Goal: Check status: Check status

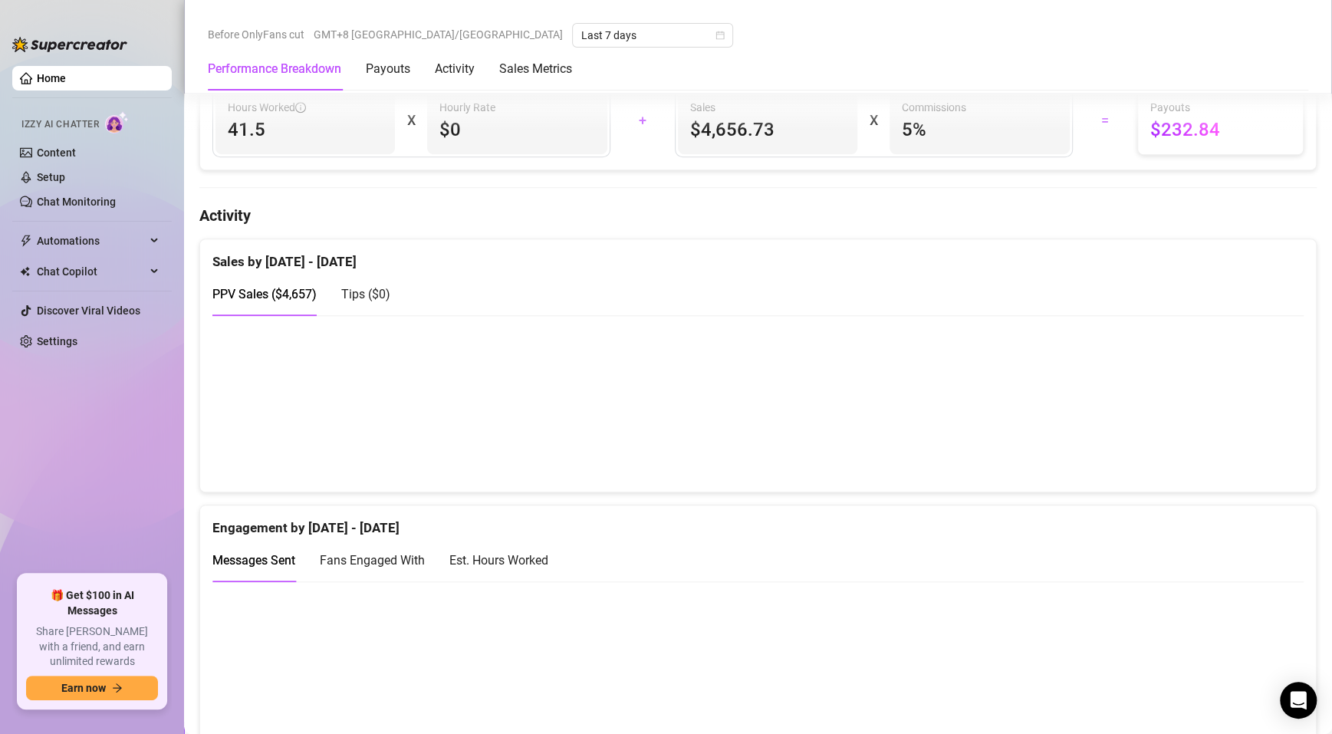
scroll to position [644, 0]
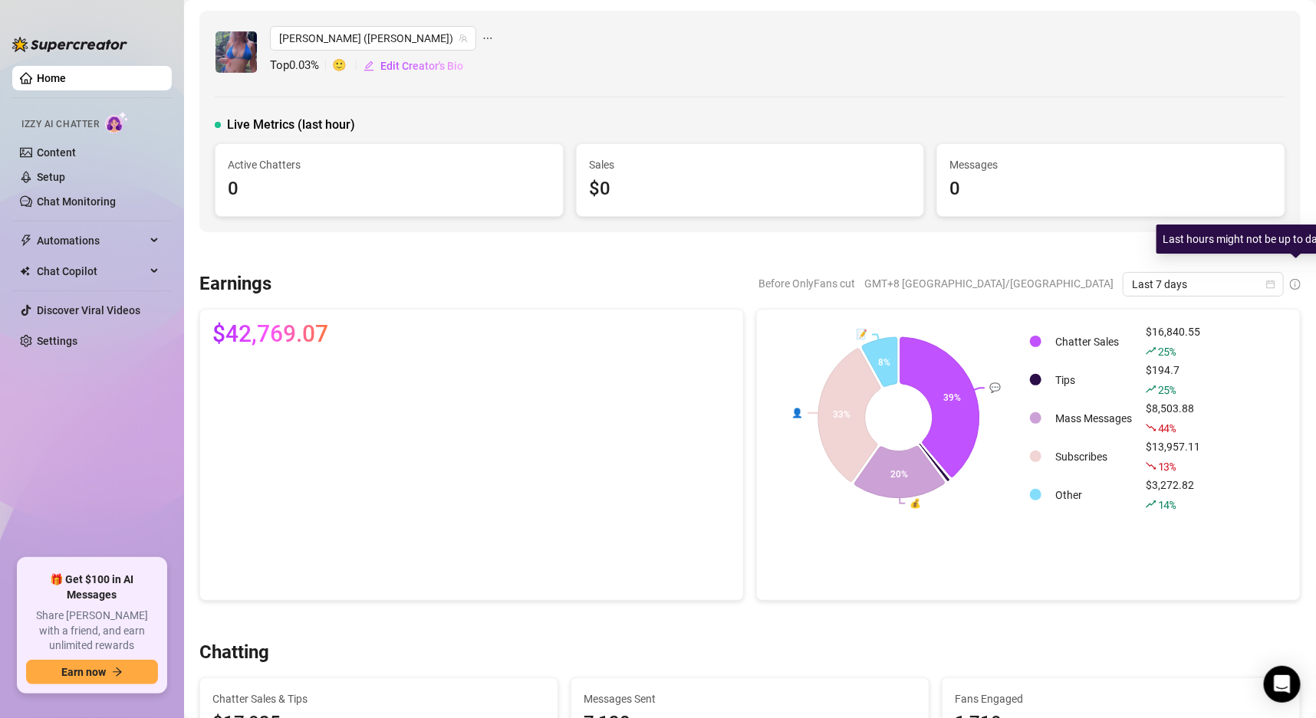
click at [1299, 278] on body "Home Izzy AI Chatter Content Setup Chat Monitoring Automations Chat Copilot Dis…" at bounding box center [658, 359] width 1316 height 718
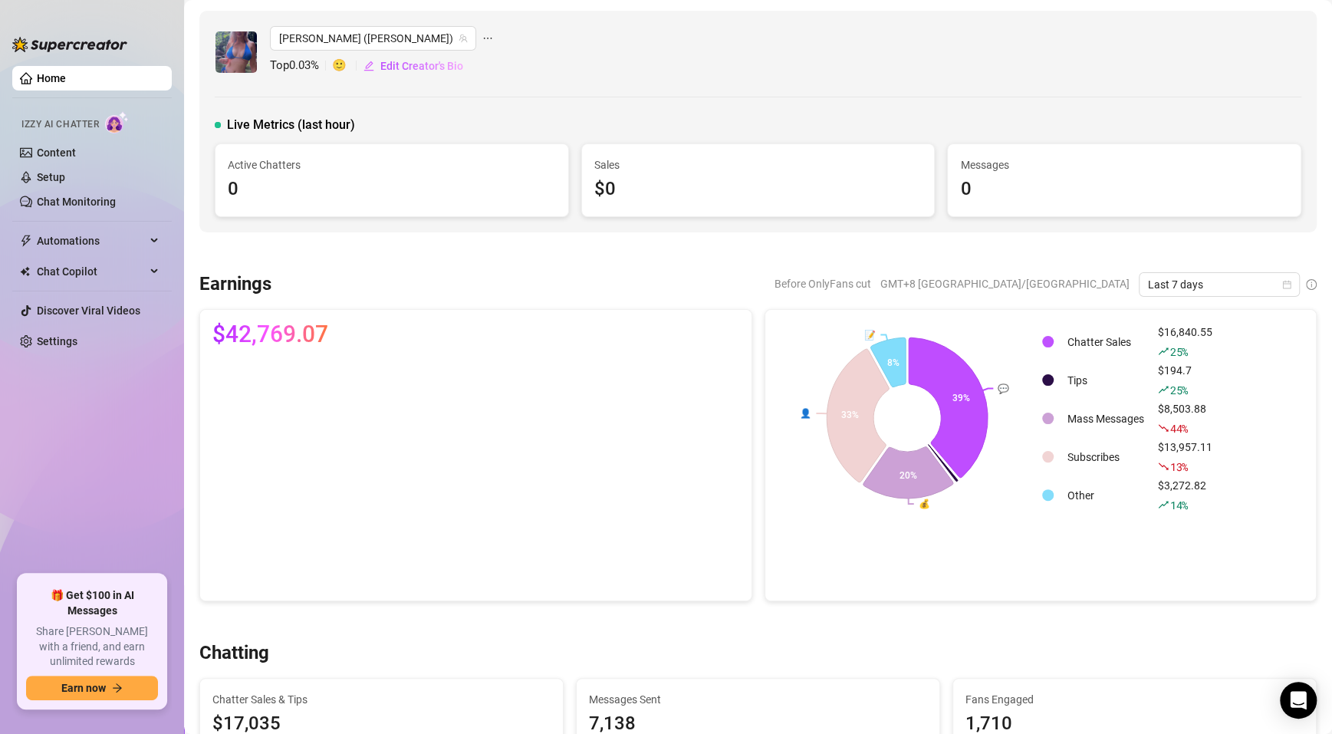
click at [1197, 255] on div at bounding box center [757, 252] width 1117 height 15
click at [1184, 300] on div "Earnings Before OnlyFans cut GMT+8 [GEOGRAPHIC_DATA]/[GEOGRAPHIC_DATA] Last 7 d…" at bounding box center [757, 437] width 1129 height 330
click at [1185, 288] on span "Last 7 days" at bounding box center [1219, 284] width 143 height 23
click at [1214, 320] on div "Last 24 hours" at bounding box center [1203, 314] width 136 height 17
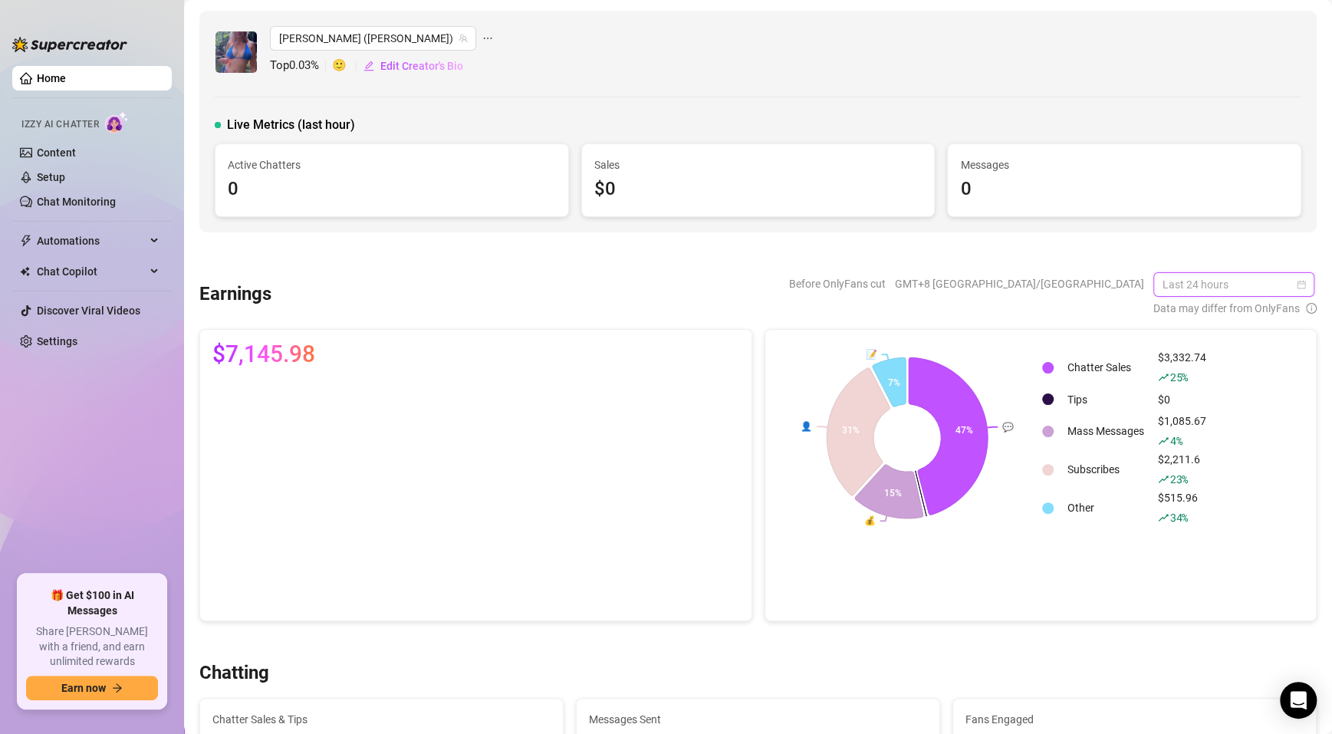
click at [1169, 278] on span "Last 24 hours" at bounding box center [1233, 284] width 143 height 23
click at [1194, 423] on div "Custom date" at bounding box center [1218, 412] width 155 height 25
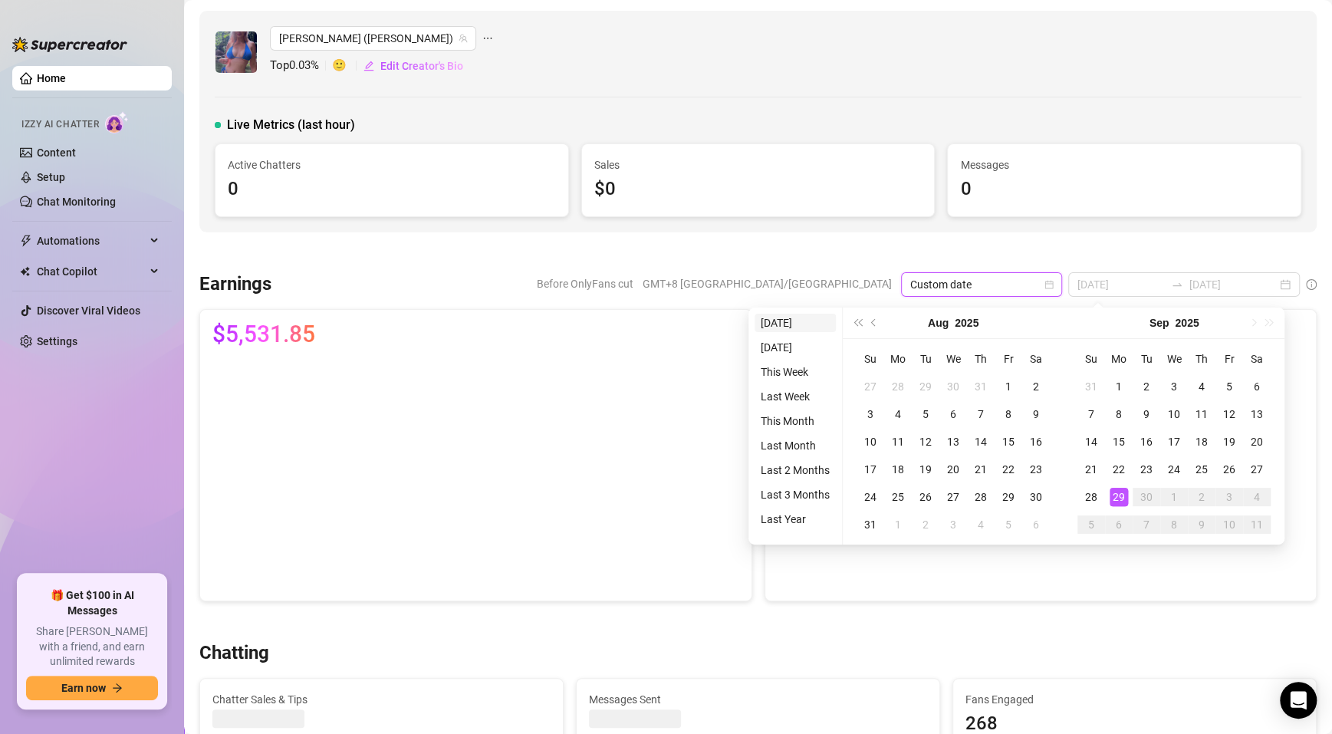
type input "[DATE]"
click at [768, 315] on li "[DATE]" at bounding box center [794, 323] width 81 height 18
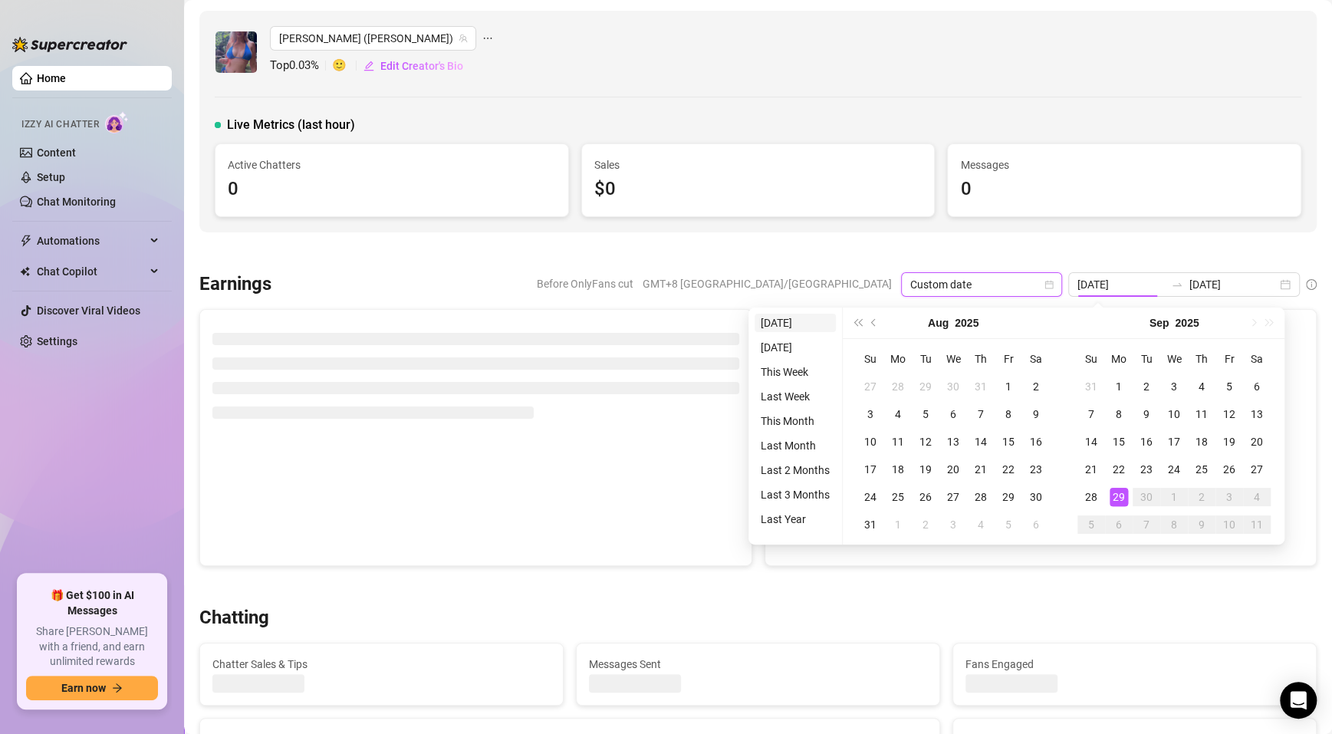
type input "[DATE]"
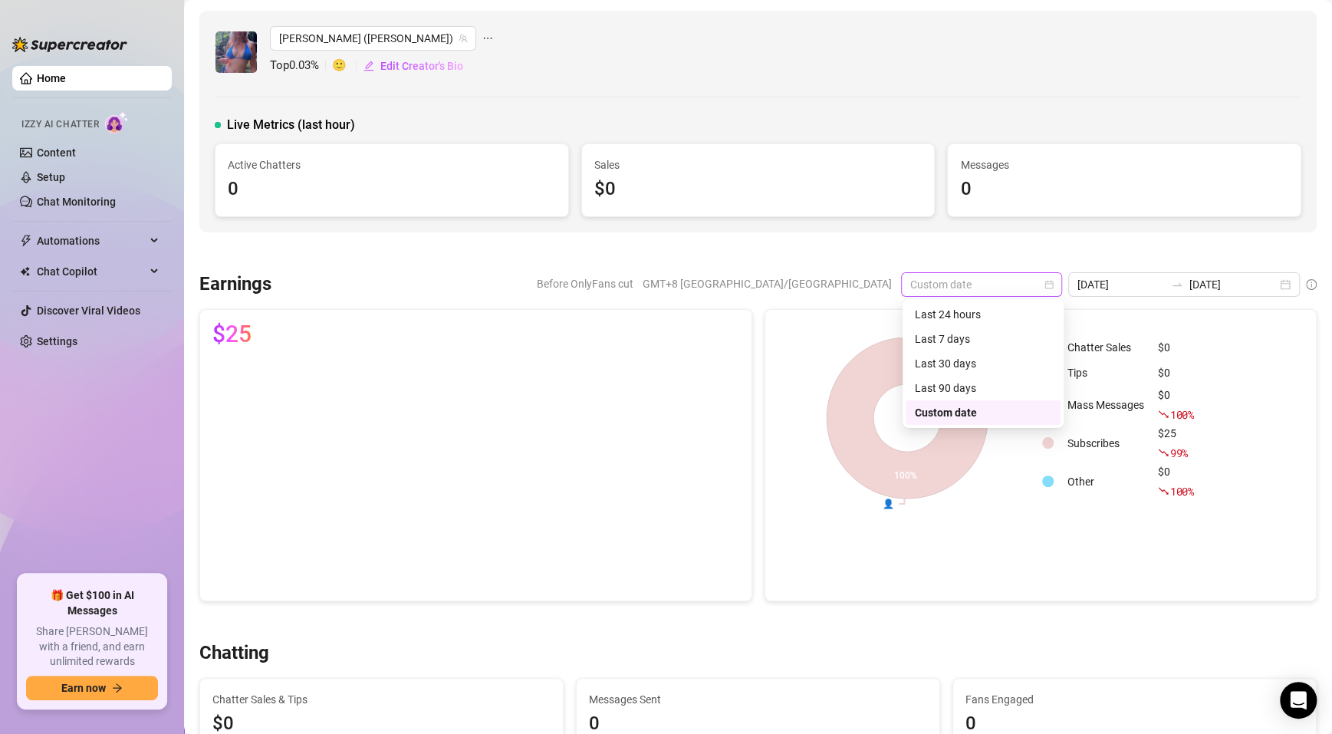
click at [1044, 283] on span "Custom date" at bounding box center [981, 284] width 143 height 23
click at [915, 417] on div "Custom date" at bounding box center [983, 412] width 136 height 17
click at [1059, 284] on div "Custom date" at bounding box center [981, 284] width 161 height 25
drag, startPoint x: 1268, startPoint y: 293, endPoint x: 1271, endPoint y: 281, distance: 11.9
click at [1268, 291] on div "[DATE] [DATE]" at bounding box center [1184, 284] width 232 height 25
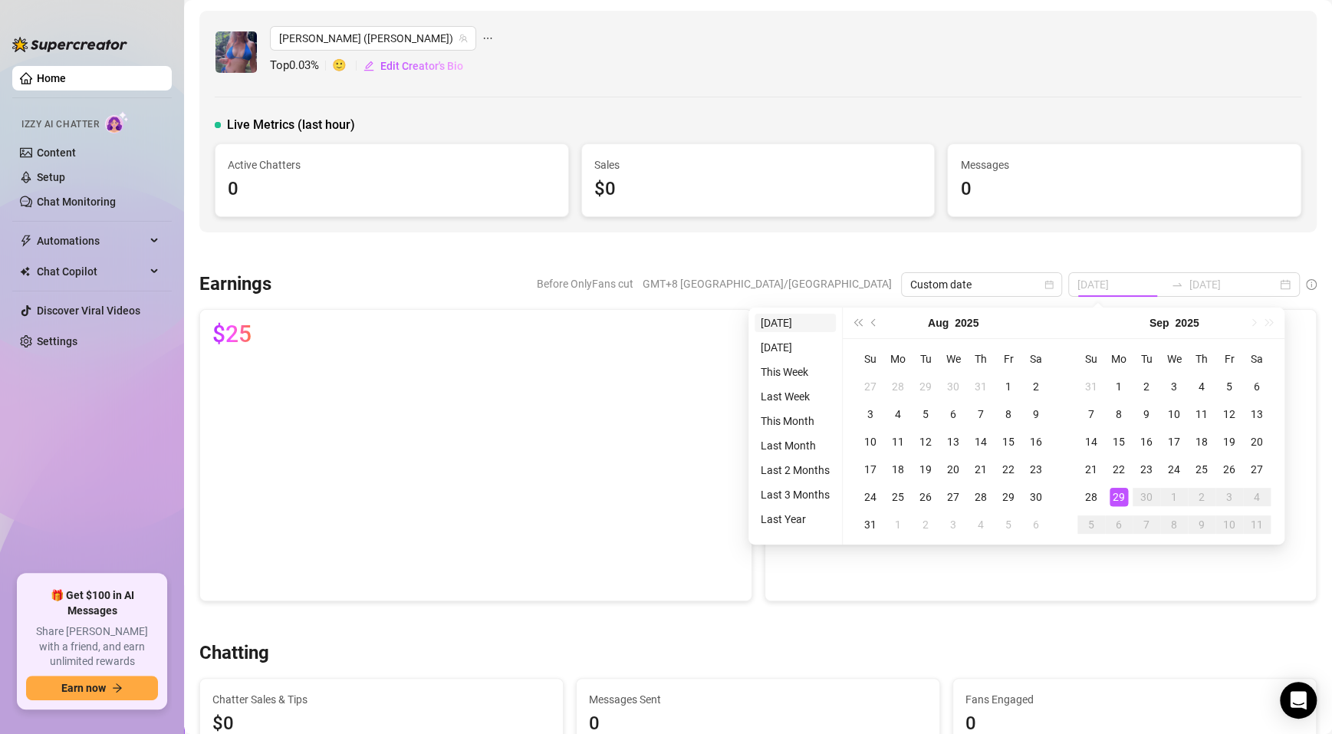
click at [783, 327] on li "[DATE]" at bounding box center [794, 323] width 81 height 18
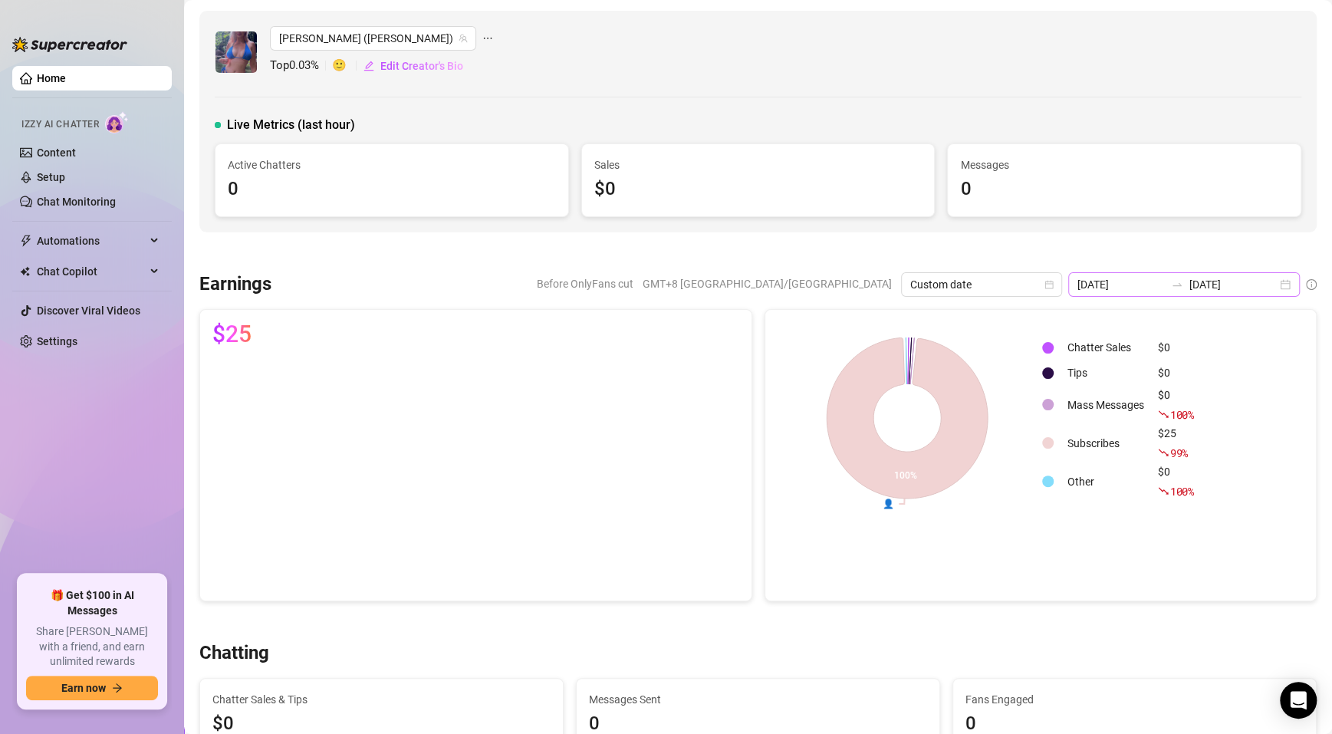
click at [1105, 294] on div "[DATE] [DATE]" at bounding box center [1184, 284] width 232 height 25
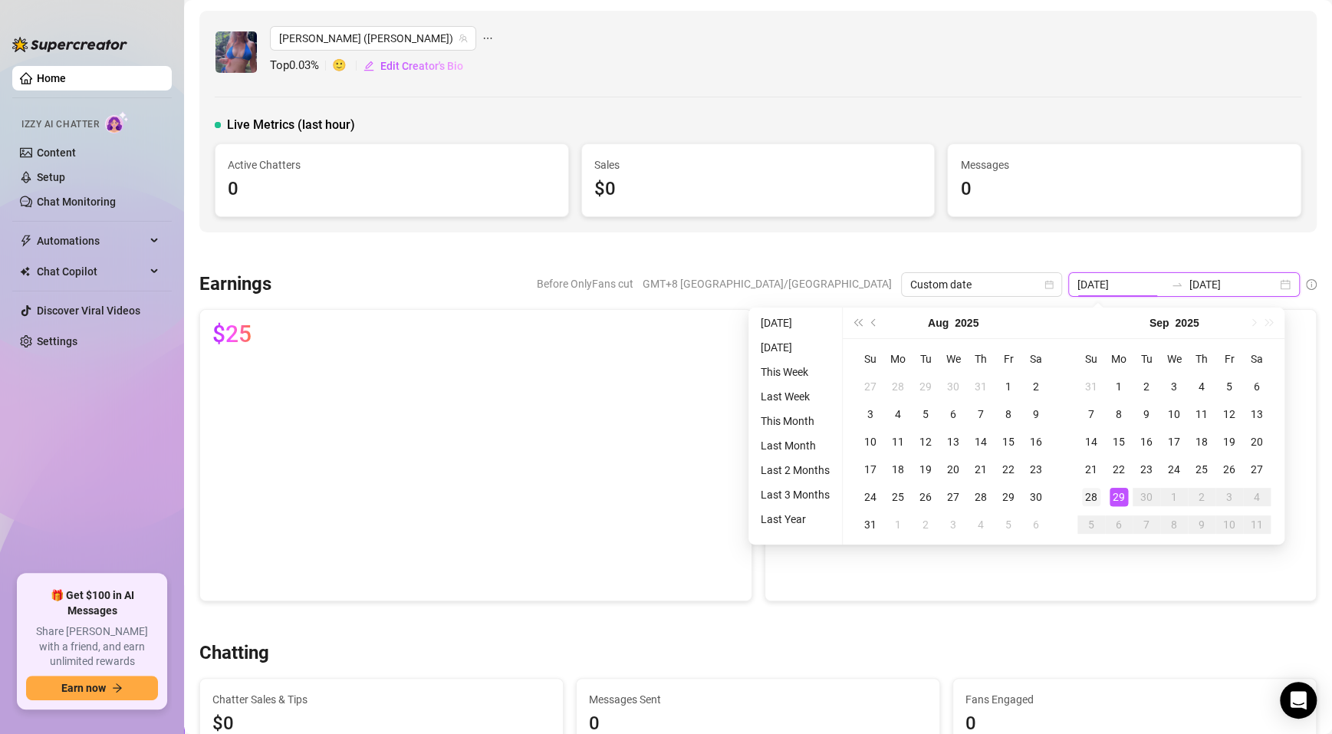
type input "[DATE]"
click at [1089, 488] on div "28" at bounding box center [1091, 497] width 18 height 18
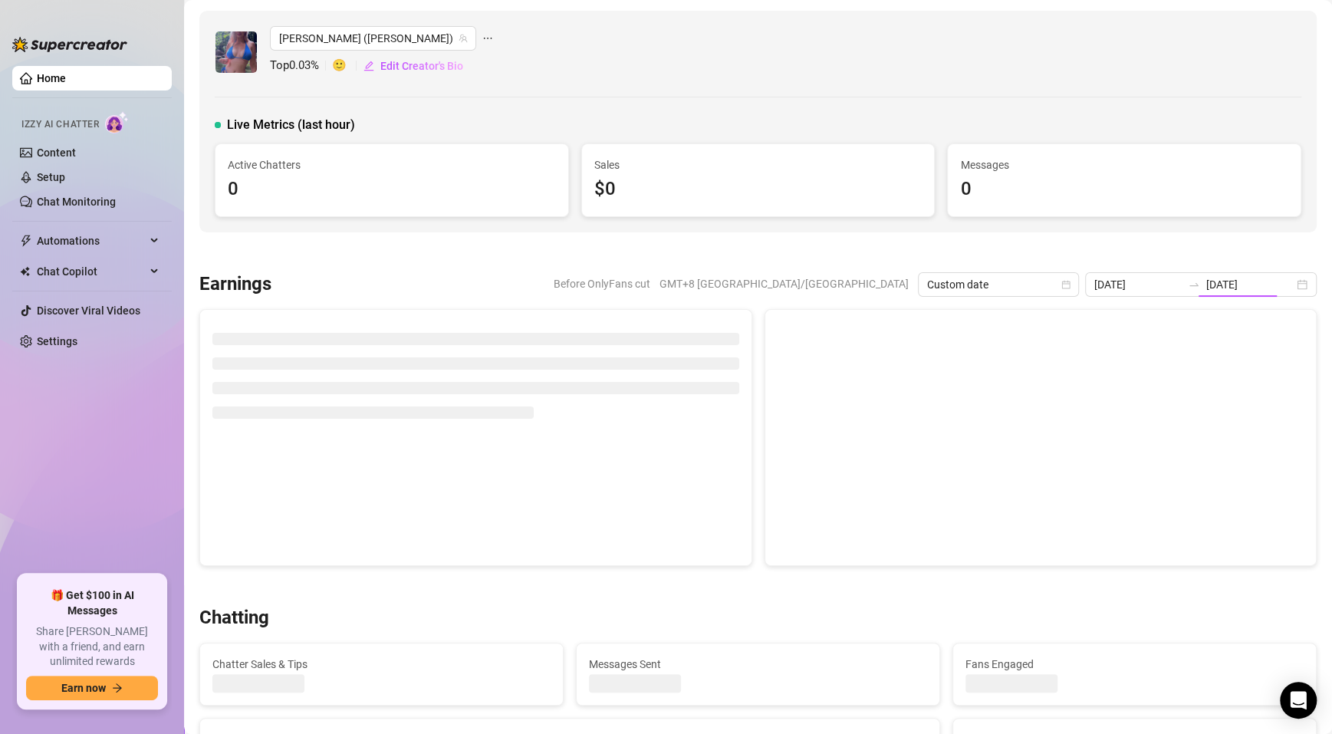
type input "[DATE]"
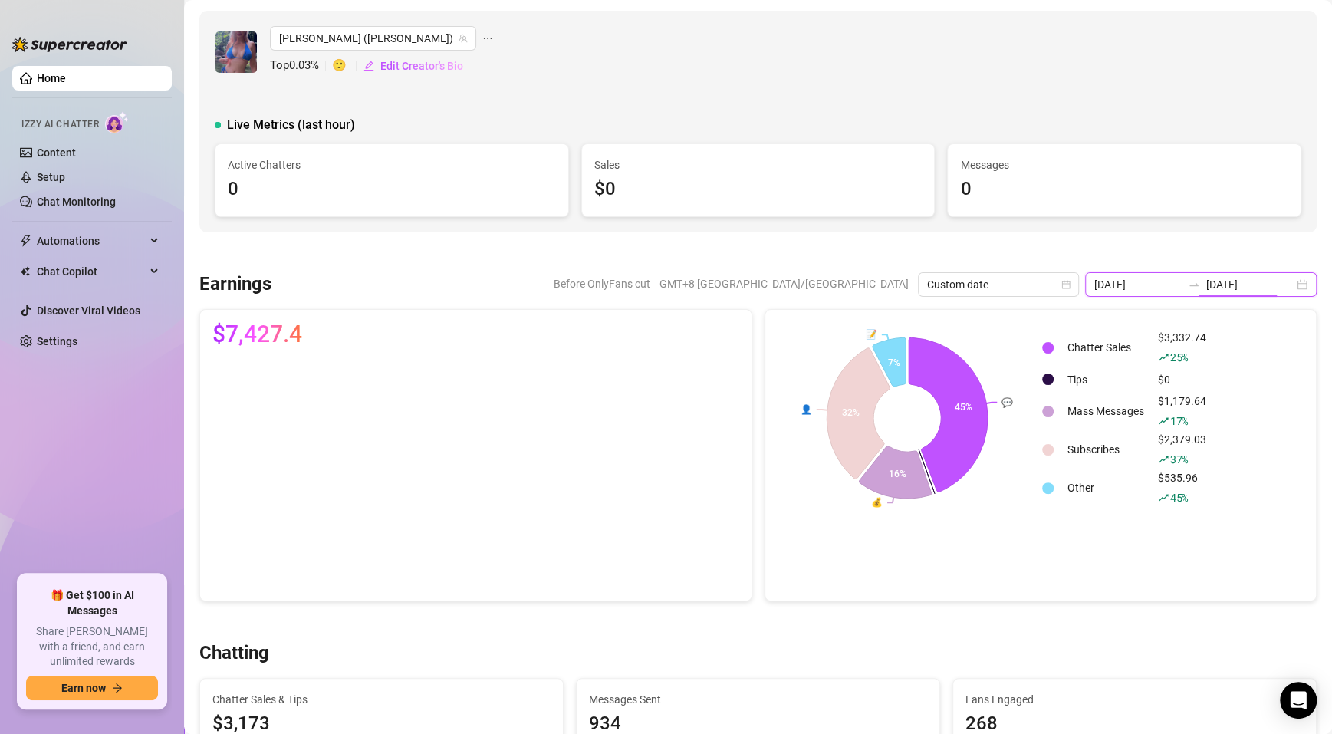
click at [1145, 286] on input "[DATE]" at bounding box center [1137, 284] width 87 height 17
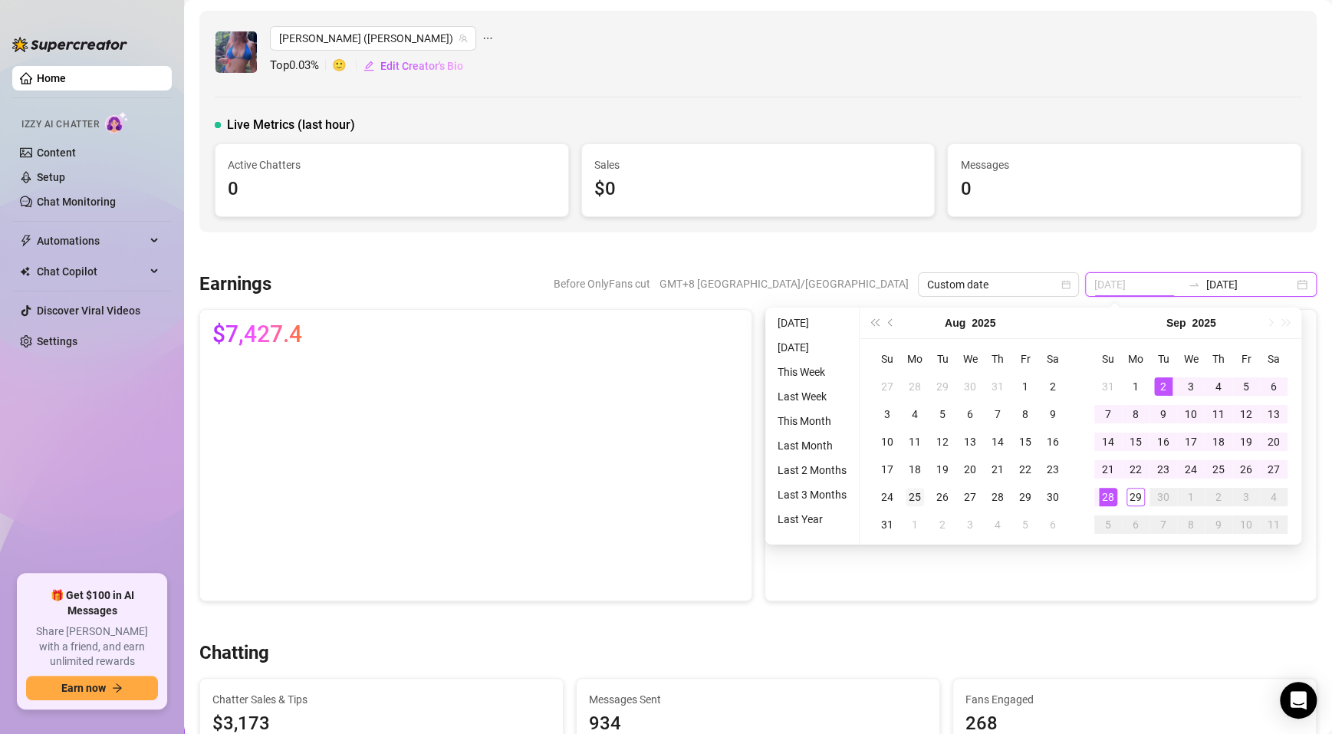
type input "[DATE]"
click at [908, 495] on div "25" at bounding box center [914, 497] width 18 height 18
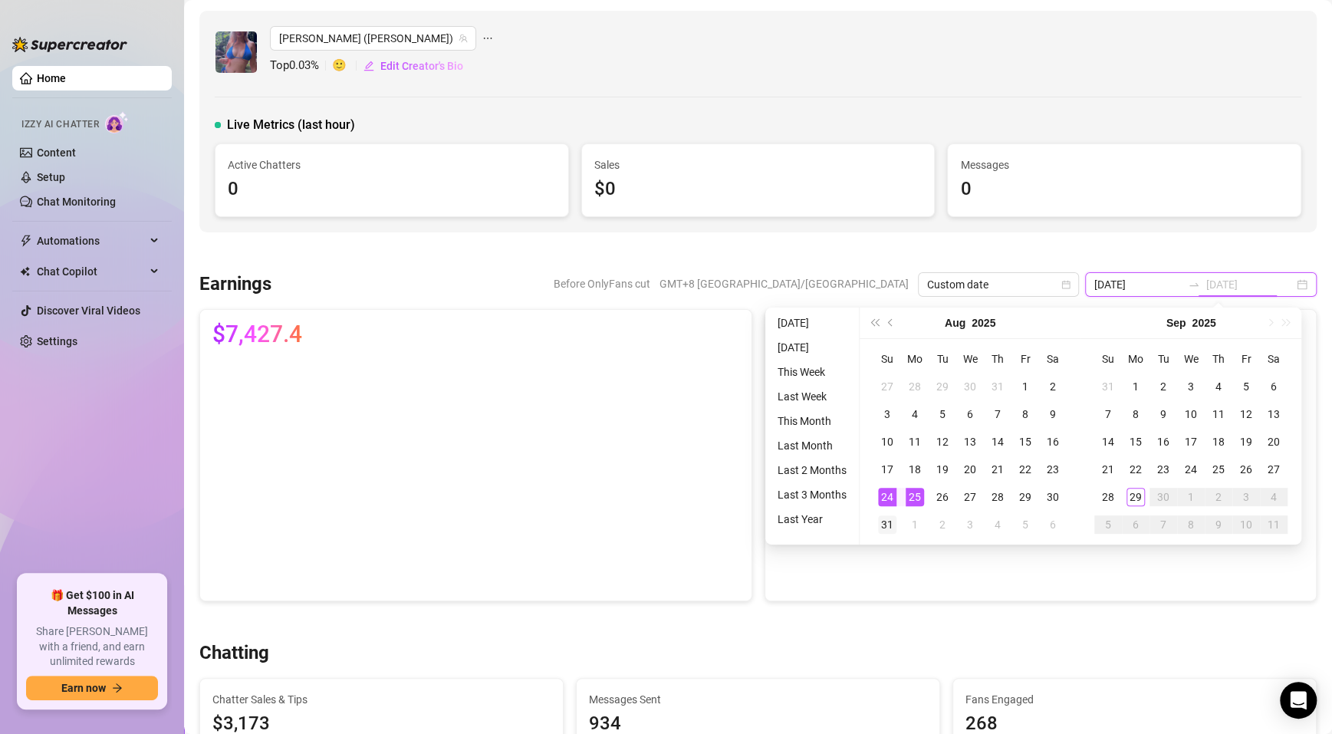
type input "[DATE]"
click at [884, 495] on div "31" at bounding box center [887, 524] width 18 height 18
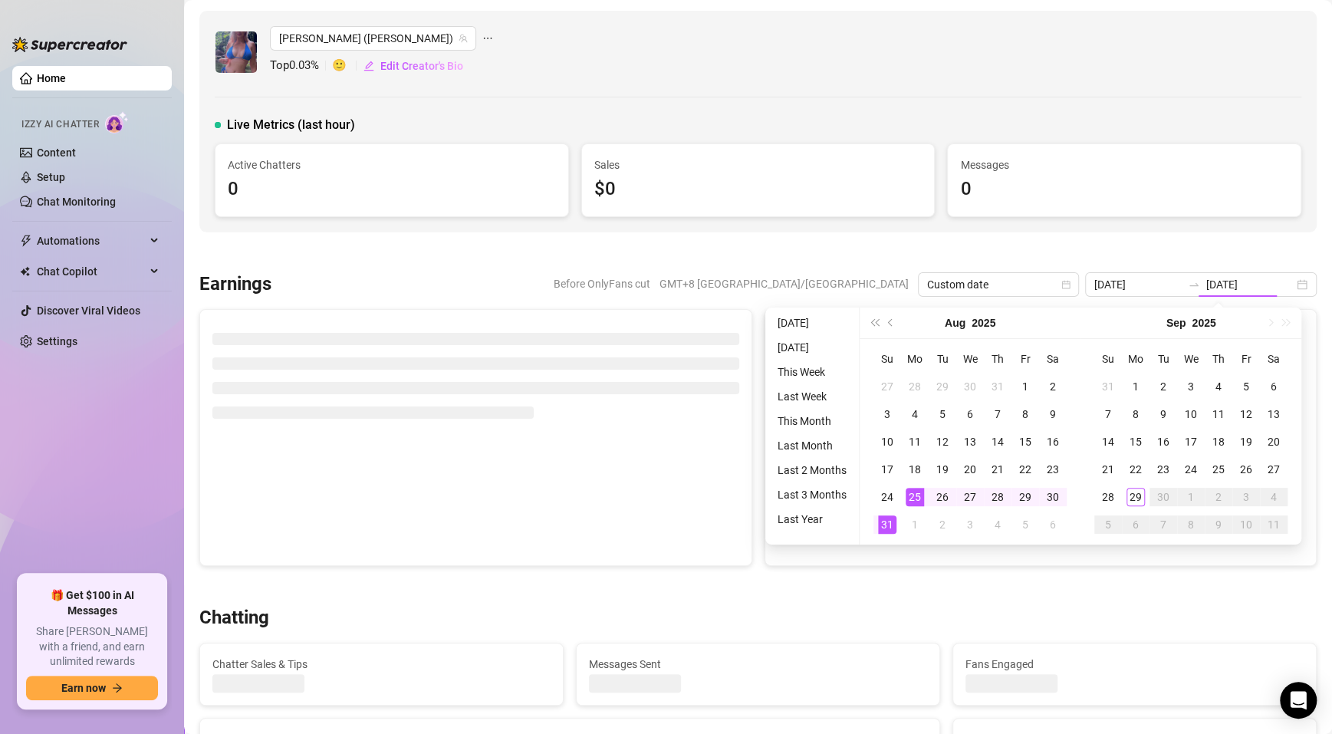
type input "[DATE]"
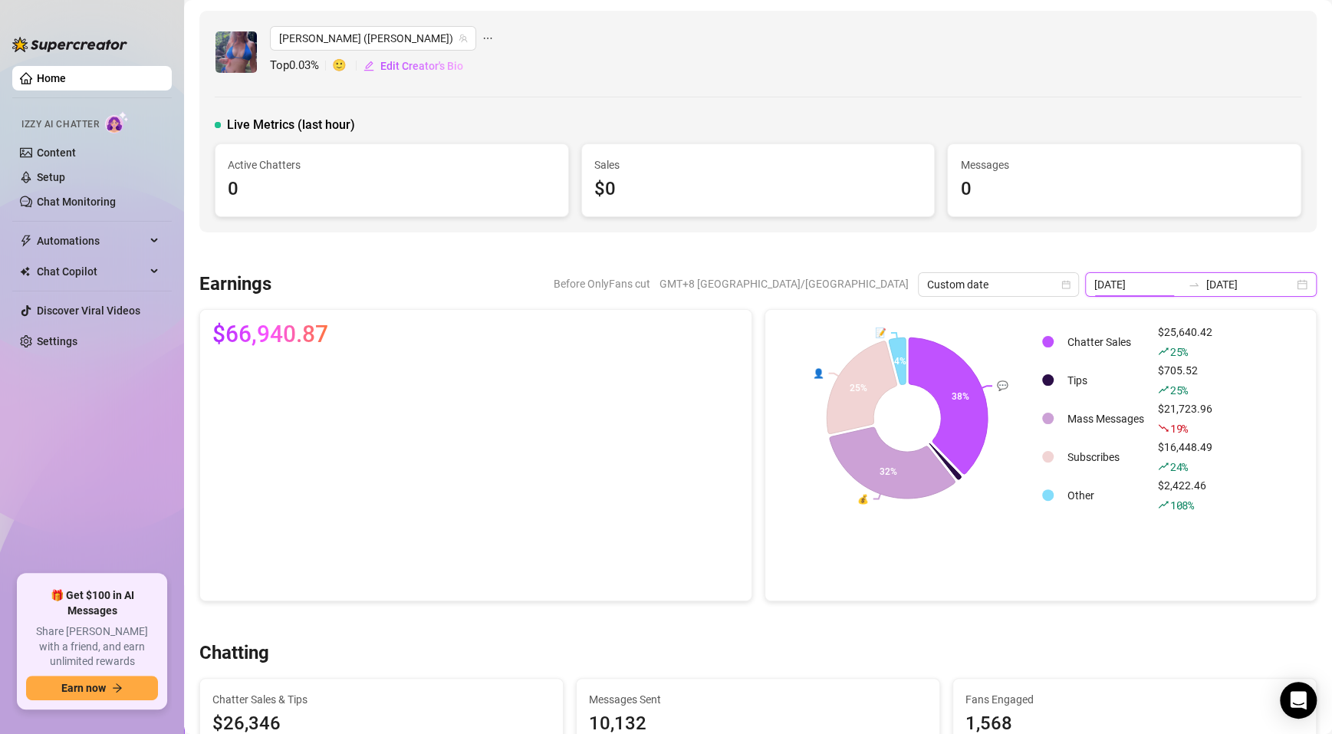
click at [1126, 289] on input "[DATE]" at bounding box center [1137, 284] width 87 height 17
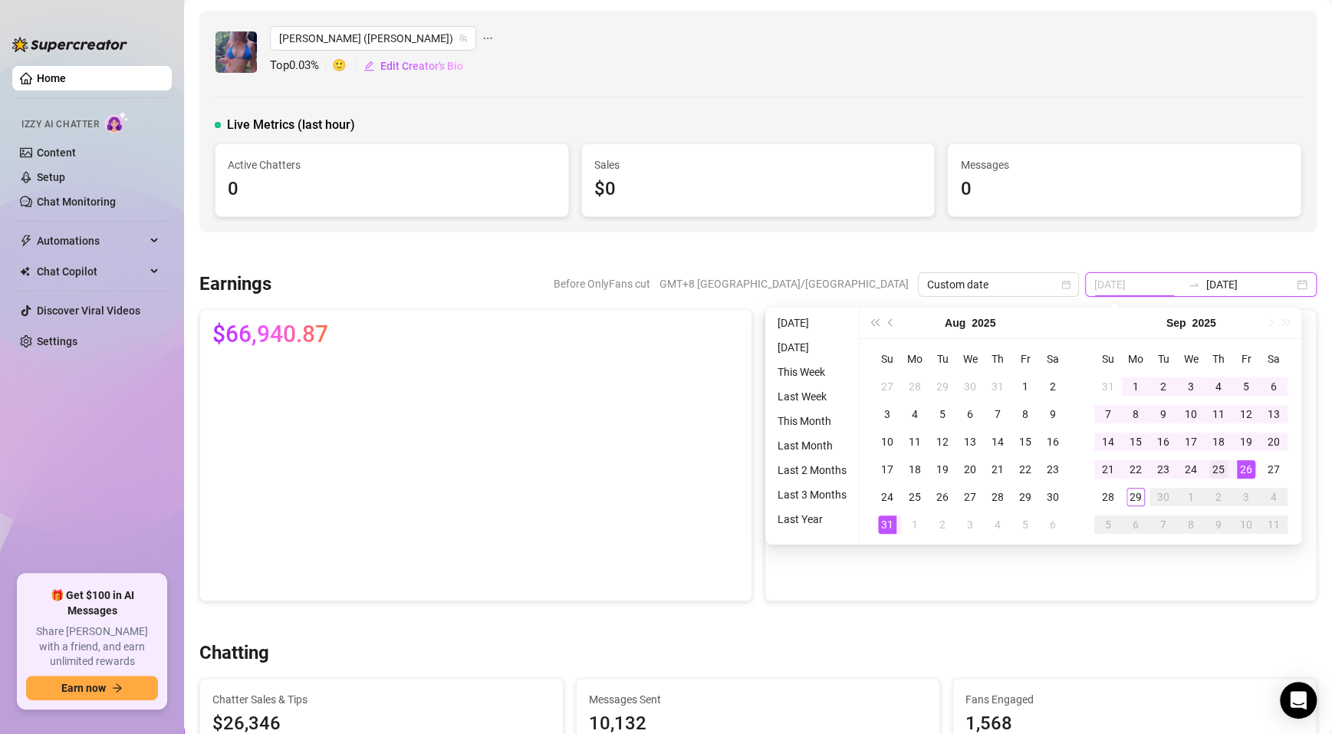
type input "[DATE]"
click at [1220, 474] on div "25" at bounding box center [1218, 469] width 18 height 18
type input "[DATE]"
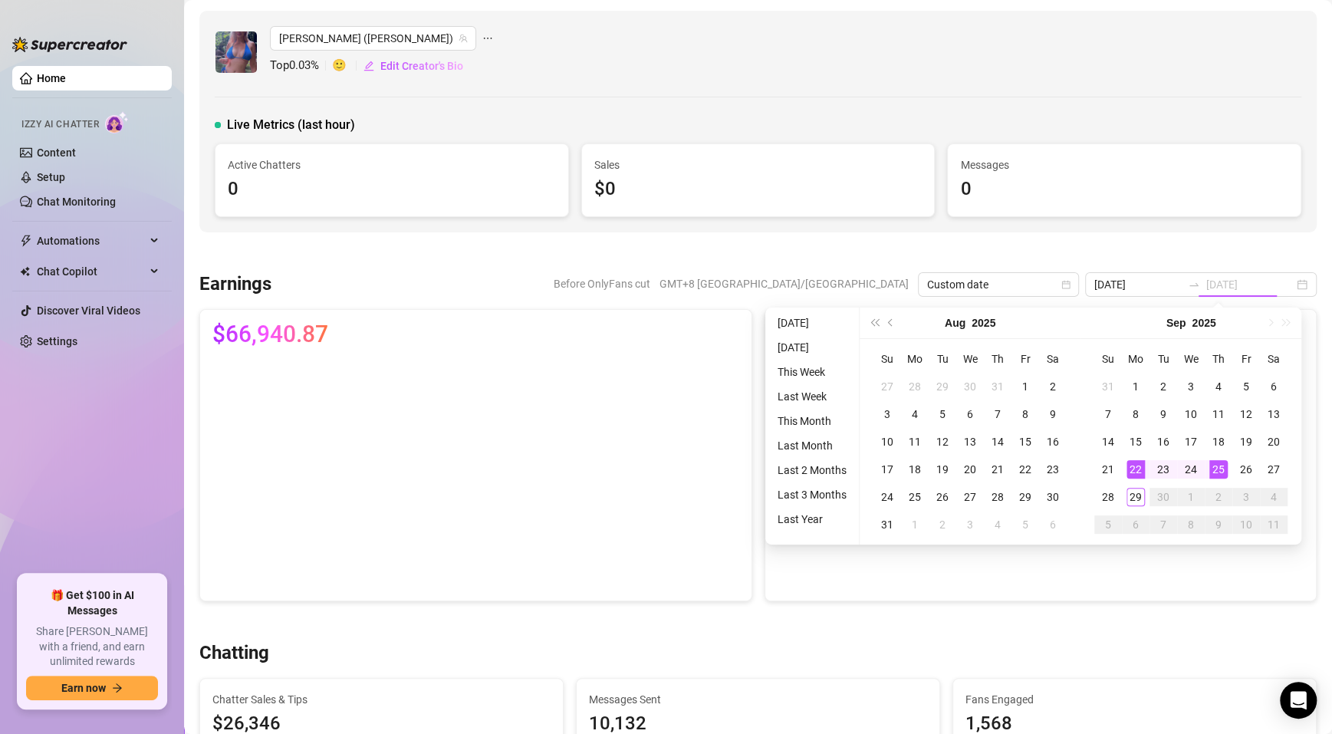
click at [1134, 469] on div "22" at bounding box center [1135, 469] width 18 height 18
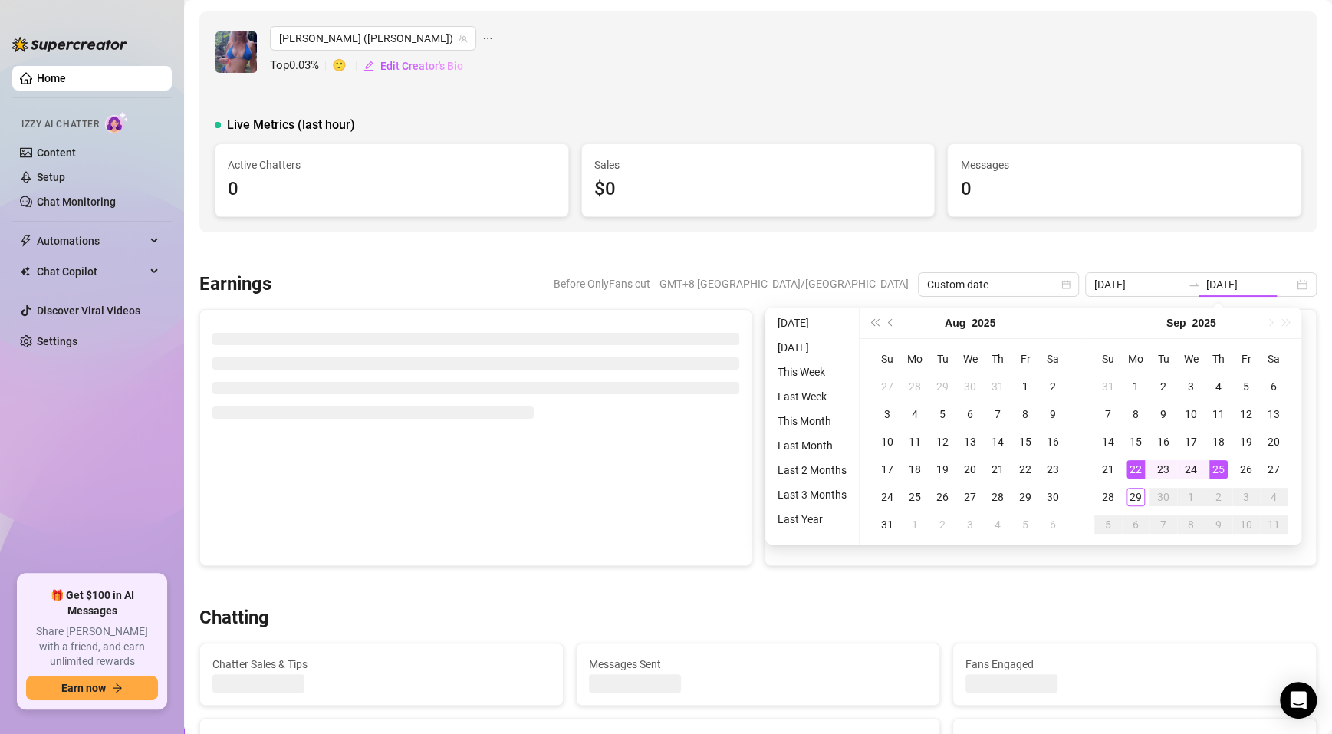
type input "[DATE]"
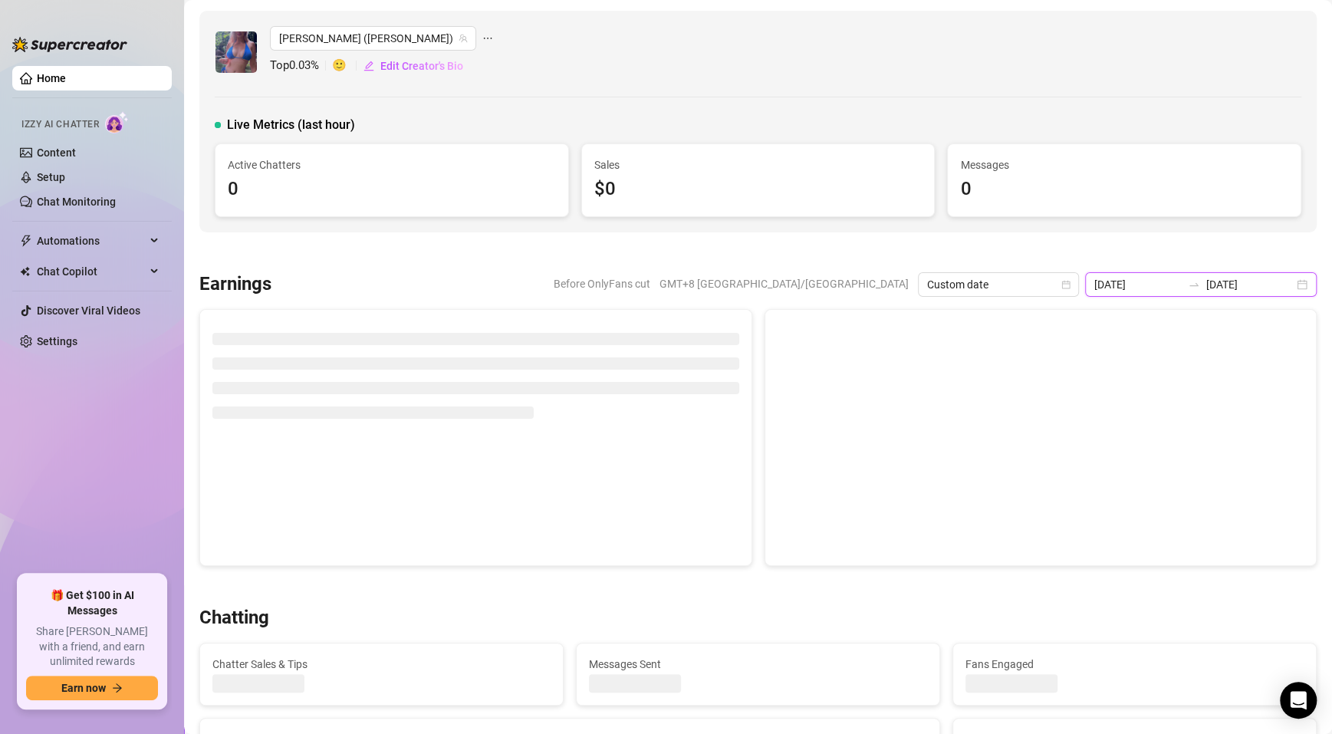
click at [1137, 287] on input "[DATE]" at bounding box center [1137, 284] width 87 height 17
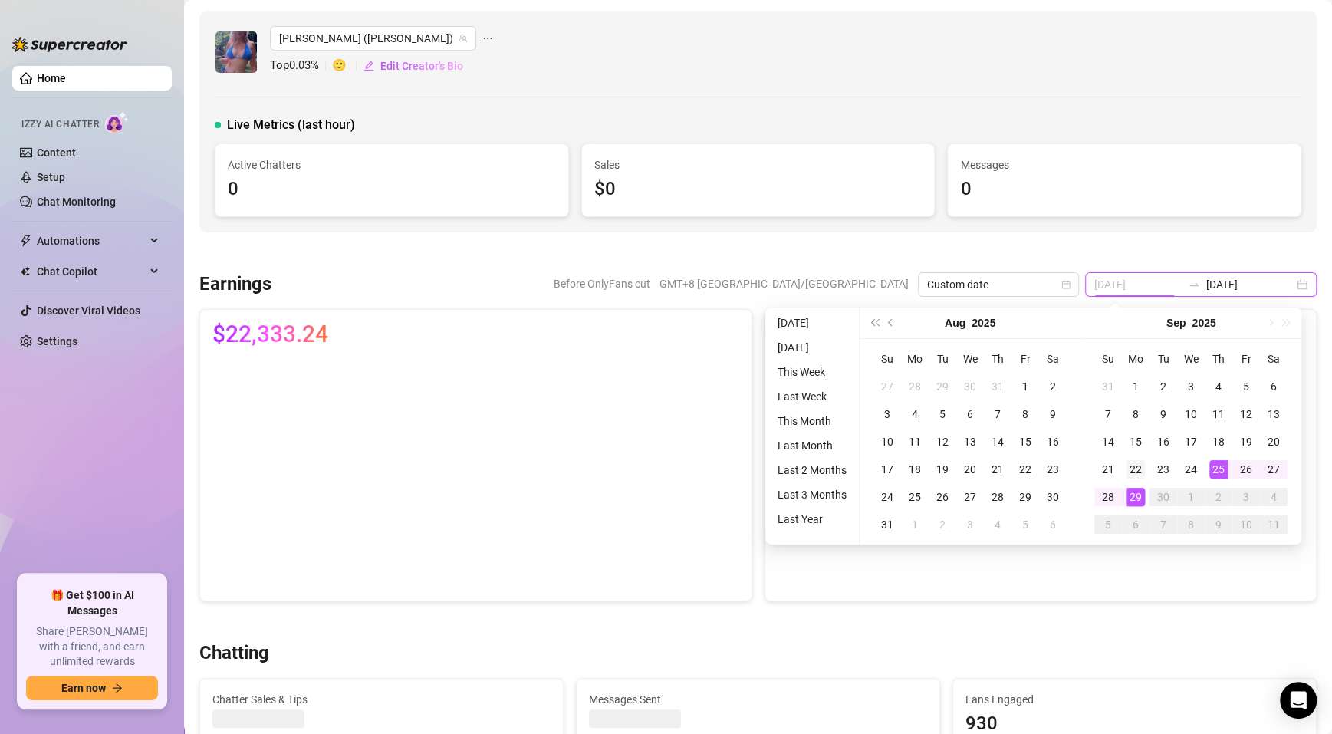
type input "[DATE]"
click at [1138, 471] on div "22" at bounding box center [1135, 469] width 18 height 18
type input "[DATE]"
click at [1138, 495] on div "29" at bounding box center [1135, 497] width 18 height 18
type input "[DATE]"
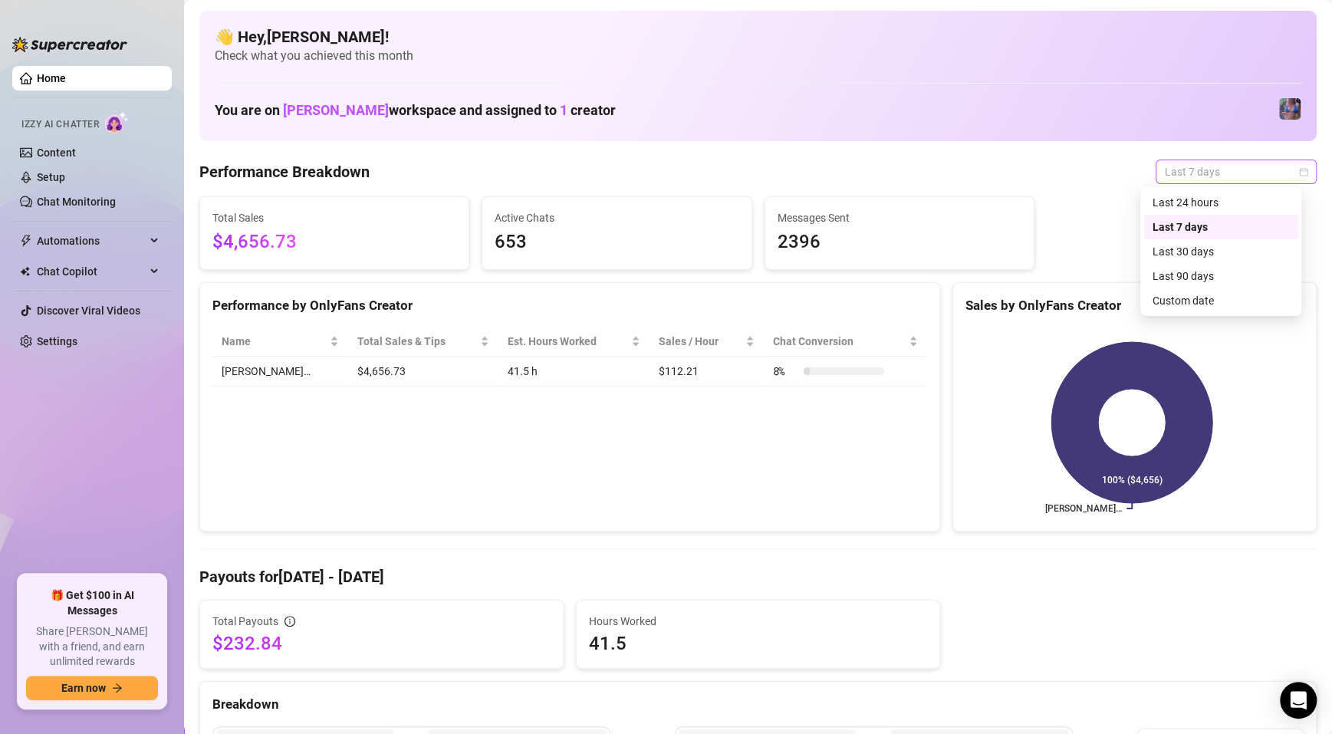
click at [1276, 166] on span "Last 7 days" at bounding box center [1235, 171] width 143 height 23
click at [1118, 437] on rect at bounding box center [1131, 423] width 333 height 192
click at [1299, 172] on icon "calendar" at bounding box center [1303, 171] width 9 height 9
click at [1205, 284] on div "Last 90 days" at bounding box center [1220, 276] width 155 height 25
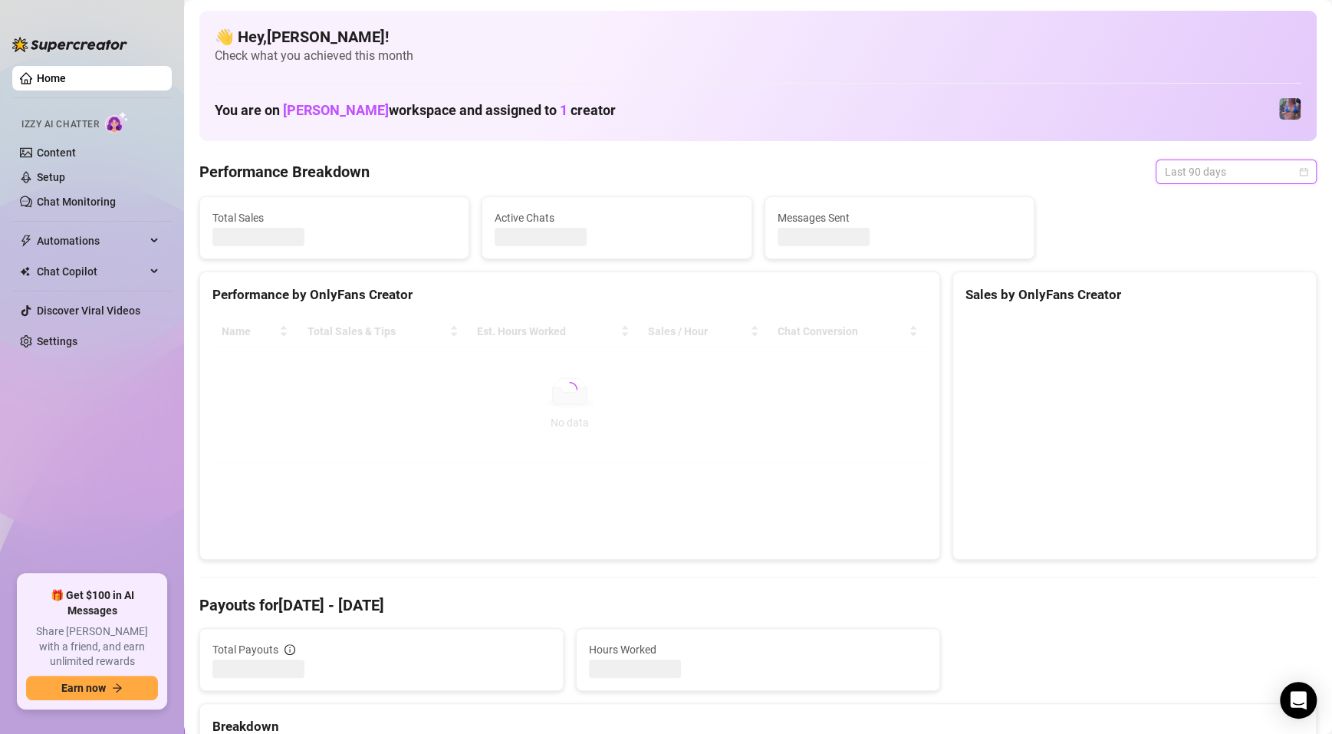
click at [1281, 164] on span "Last 90 days" at bounding box center [1235, 171] width 143 height 23
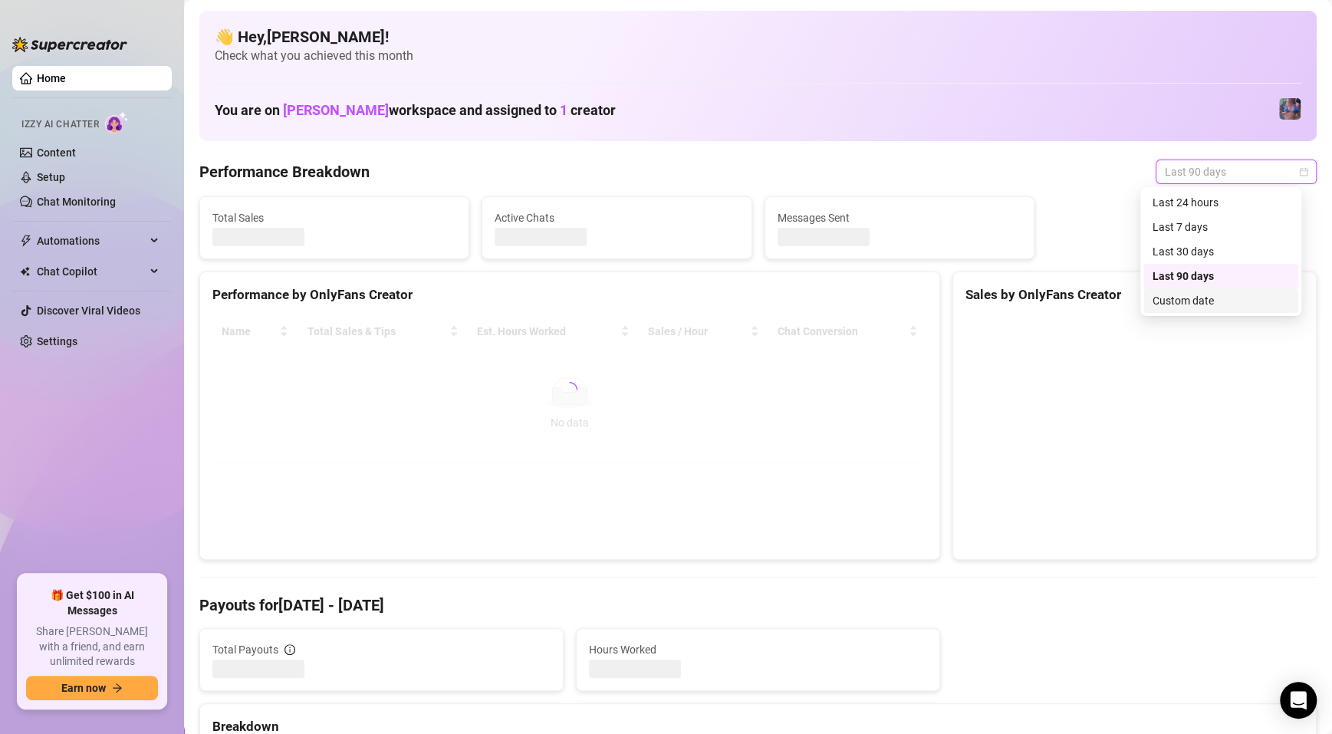
click at [1207, 300] on div "Custom date" at bounding box center [1220, 300] width 136 height 17
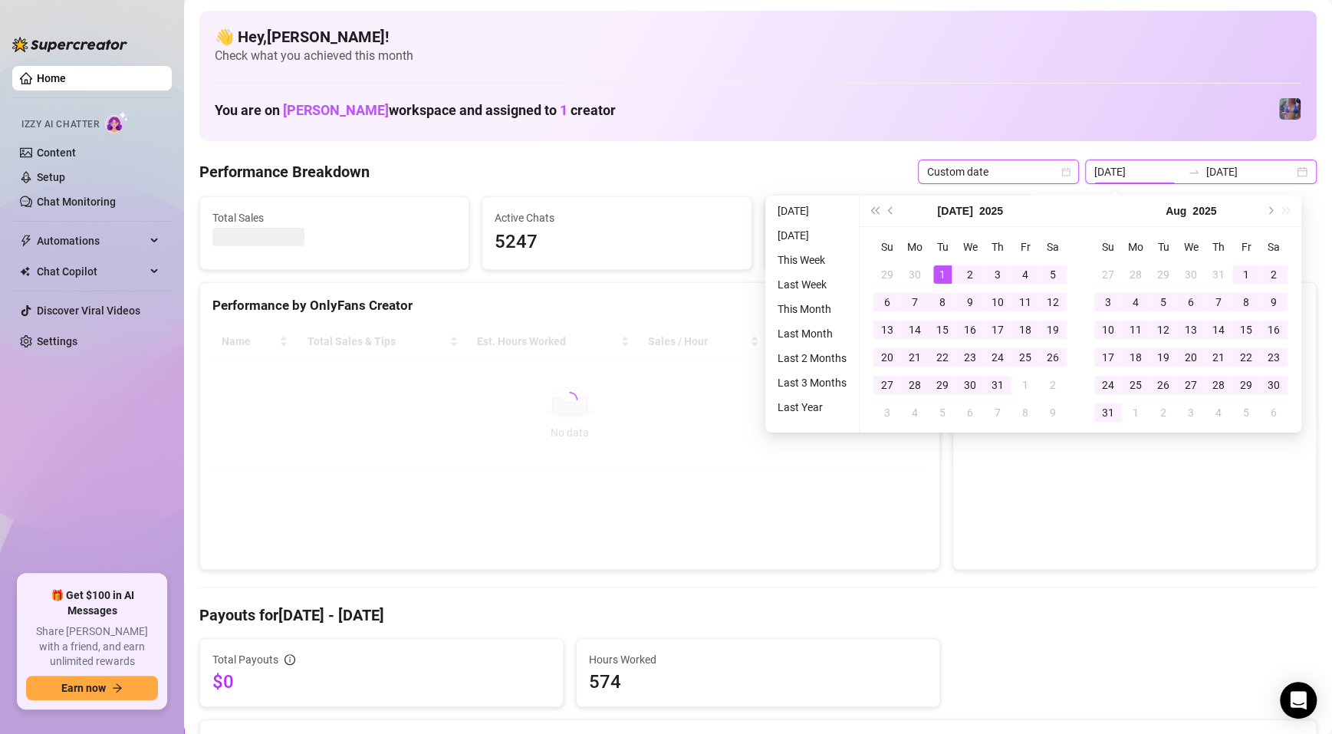
click at [1121, 177] on input "2025-07-01" at bounding box center [1137, 171] width 87 height 17
click at [1289, 177] on div "2025-07-01 2025-09-29" at bounding box center [1201, 171] width 232 height 25
click at [1289, 166] on div "2025-07-01 2025-09-29" at bounding box center [1201, 171] width 232 height 25
click at [1272, 215] on button "Next month (PageDown)" at bounding box center [1268, 210] width 17 height 31
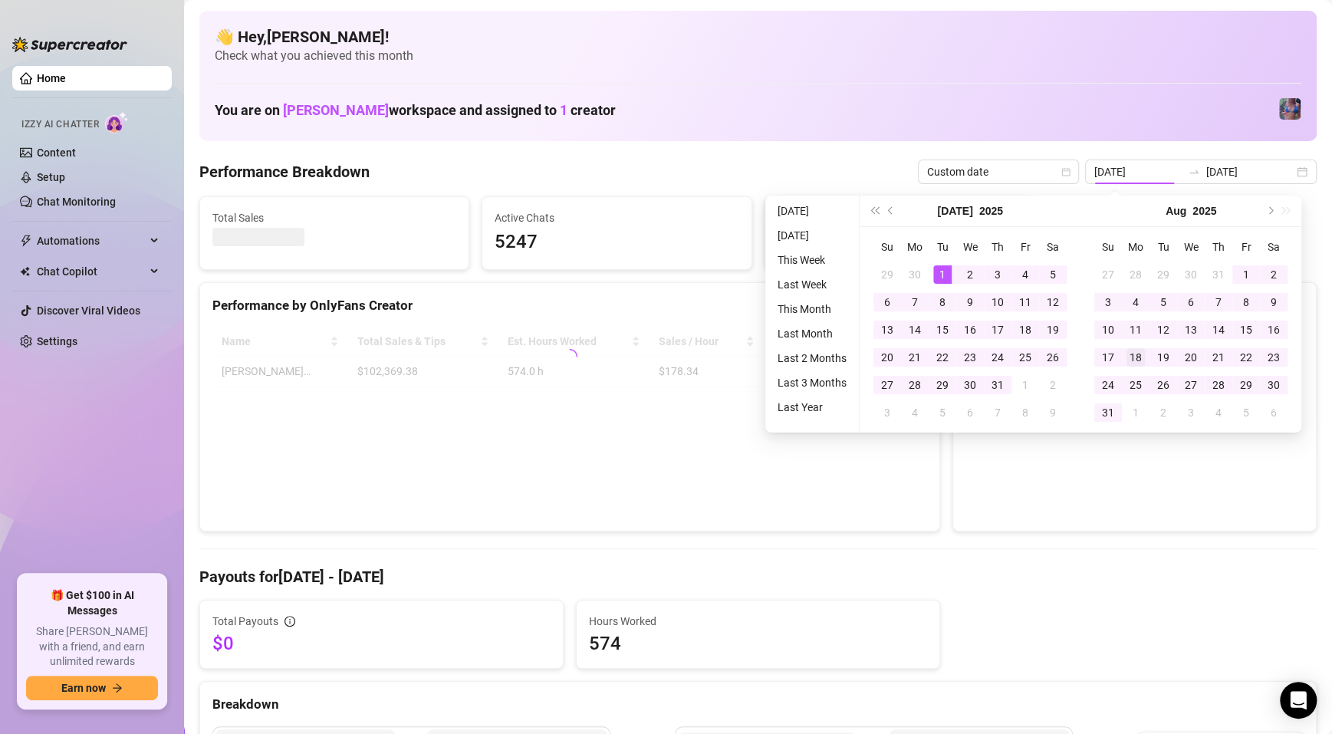
click at [1135, 358] on div "18" at bounding box center [1135, 357] width 18 height 18
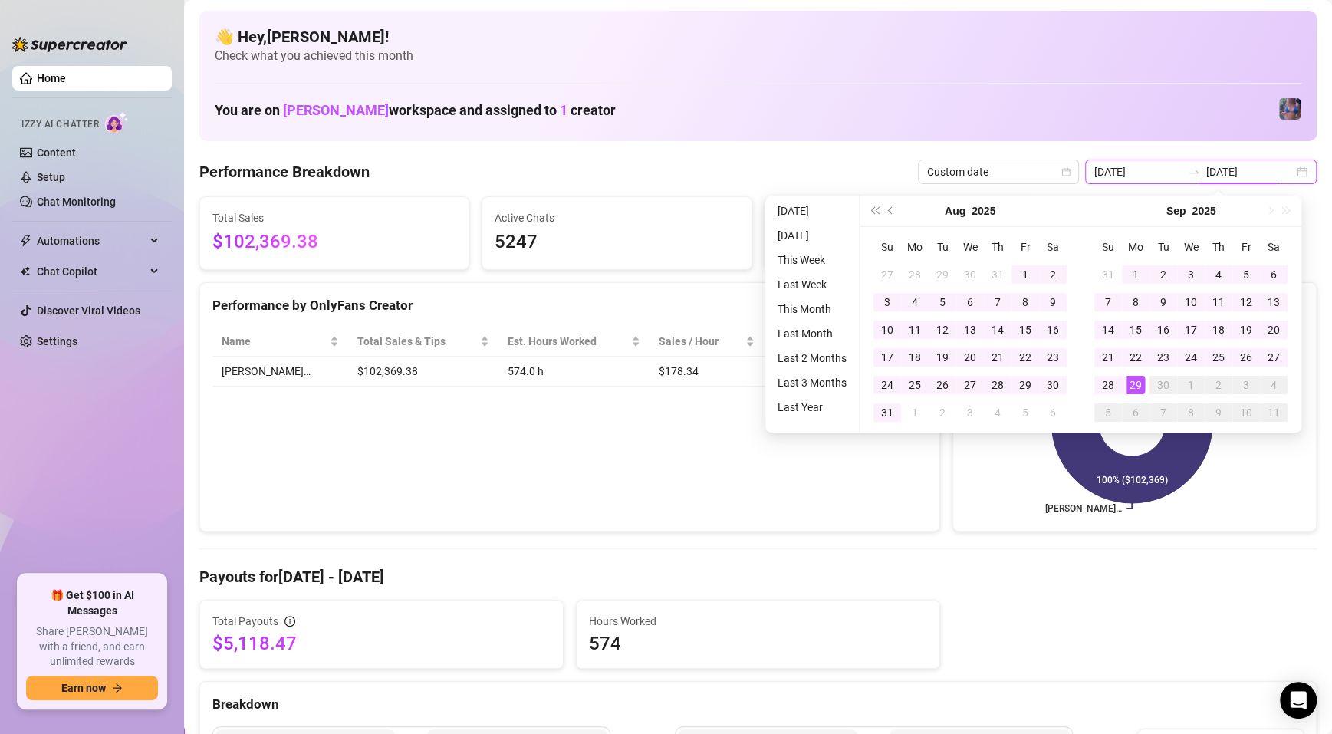
type input "2025-07-01"
click at [1103, 99] on div "You are on Jaylie Tori Bonow workspace and assigned to 1 creator" at bounding box center [758, 109] width 1086 height 33
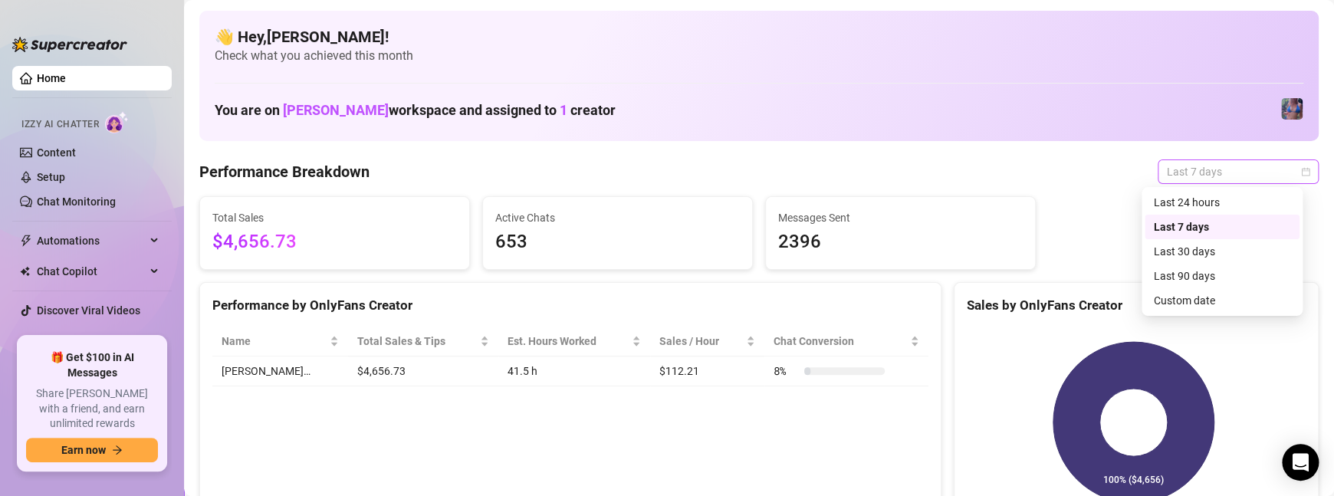
click at [1221, 179] on span "Last 7 days" at bounding box center [1238, 171] width 143 height 23
click at [1200, 297] on div "Custom date" at bounding box center [1222, 300] width 136 height 17
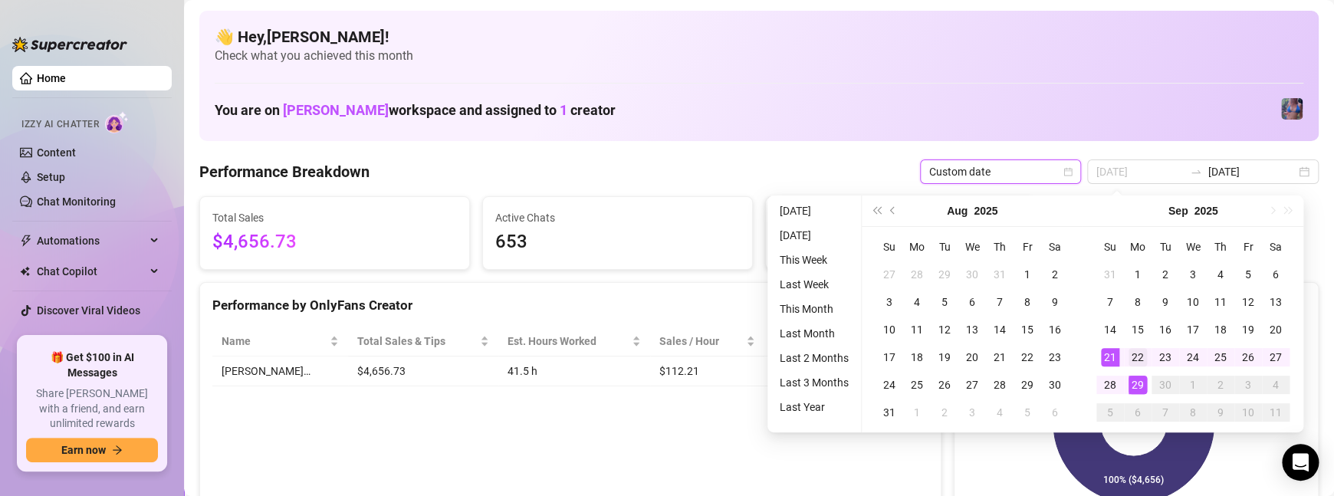
type input "[DATE]"
click at [1142, 353] on div "22" at bounding box center [1137, 357] width 18 height 18
type input "[DATE]"
click at [1109, 381] on div "28" at bounding box center [1110, 385] width 18 height 18
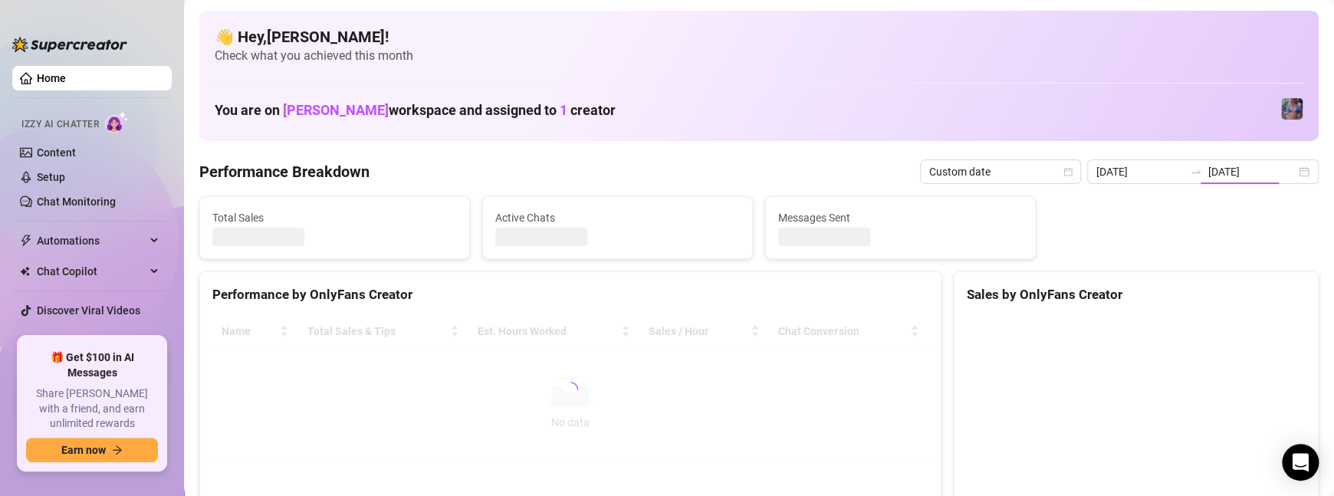
type input "[DATE]"
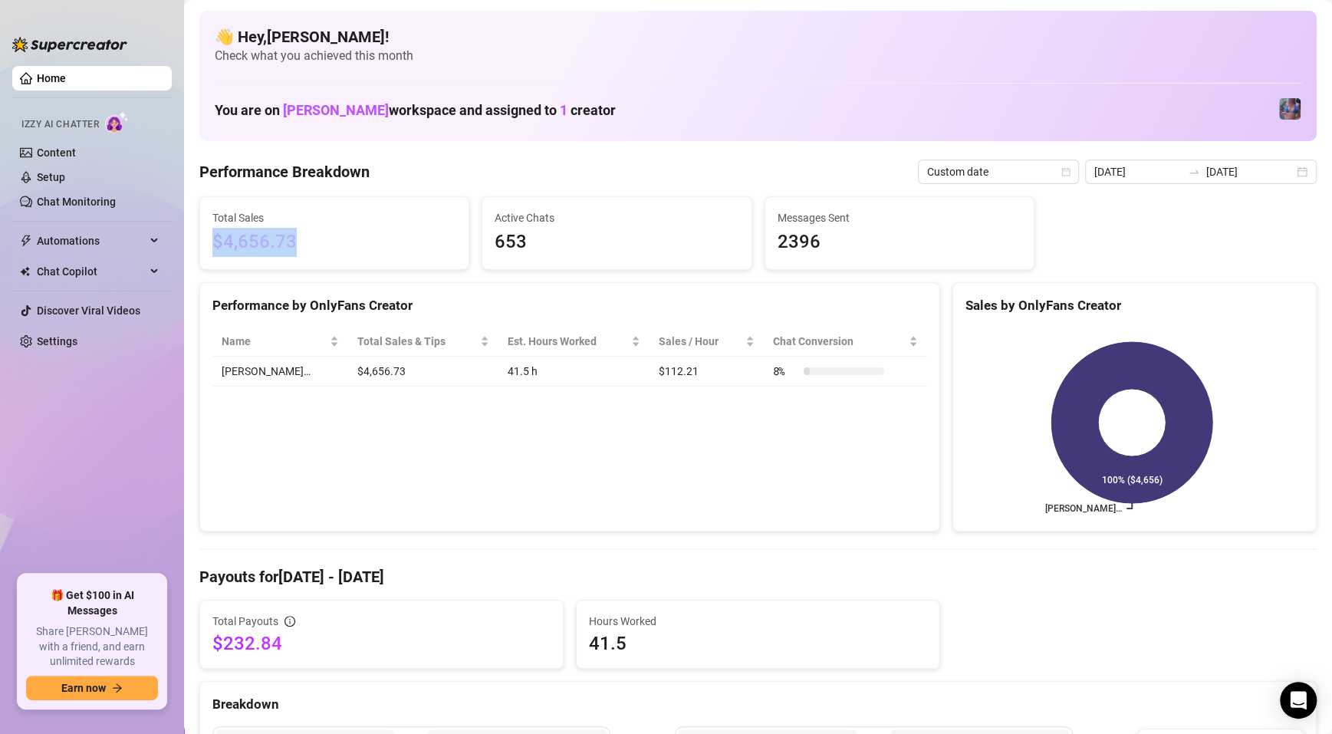
drag, startPoint x: 313, startPoint y: 233, endPoint x: 211, endPoint y: 253, distance: 103.9
click at [211, 253] on div "Total Sales $4,656.73" at bounding box center [334, 233] width 268 height 72
copy span "$4,656.73"
